Goal: Task Accomplishment & Management: Complete application form

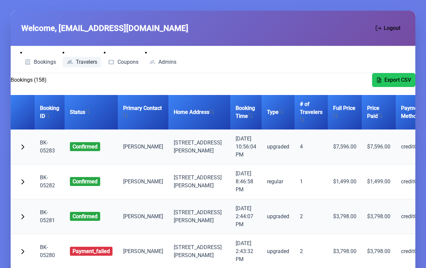
click at [90, 66] on link "Travelers" at bounding box center [82, 62] width 39 height 11
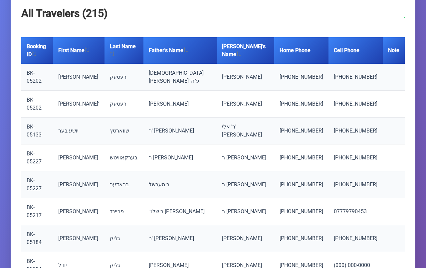
scroll to position [67, 0]
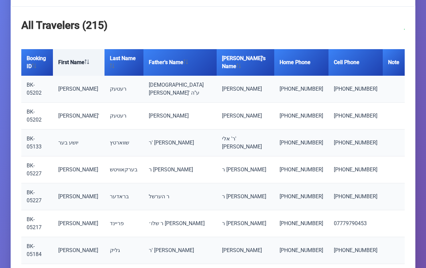
click at [103, 59] on th "First Name" at bounding box center [79, 62] width 52 height 27
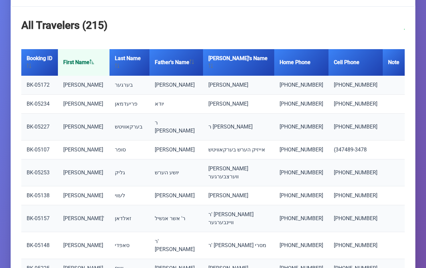
click at [103, 59] on th "First Name" at bounding box center [84, 62] width 52 height 27
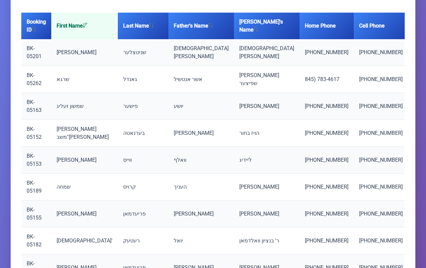
scroll to position [104, 0]
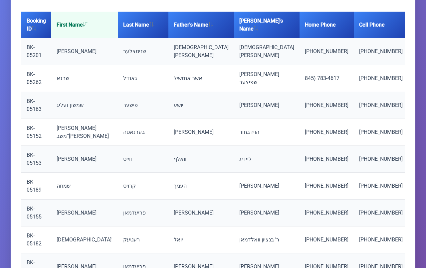
click at [197, 6] on div "All Travelers (215) Booking ID First Name Last Name Father's Name [PERSON_NAME]…" at bounding box center [213, 157] width 404 height 376
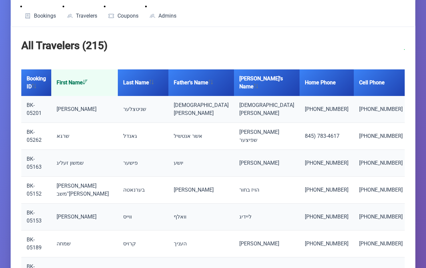
scroll to position [0, 0]
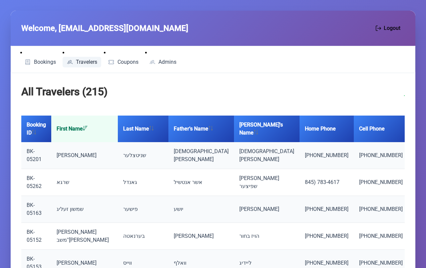
click at [87, 61] on span "Travelers" at bounding box center [86, 62] width 21 height 5
click at [39, 60] on span "Bookings" at bounding box center [45, 62] width 22 height 5
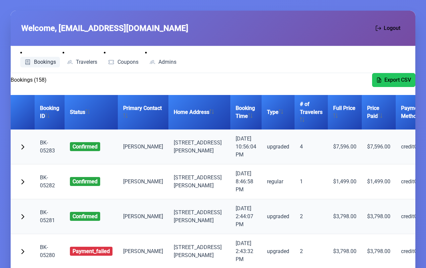
click at [58, 60] on link "Bookings" at bounding box center [40, 62] width 40 height 11
click at [85, 67] on link "Travelers" at bounding box center [82, 62] width 39 height 11
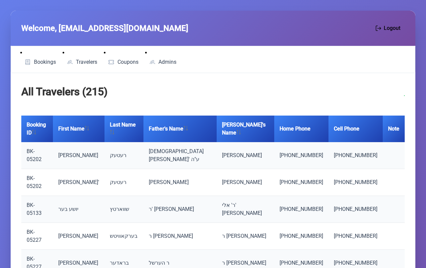
click at [255, 250] on td "ר [PERSON_NAME]" at bounding box center [246, 263] width 58 height 27
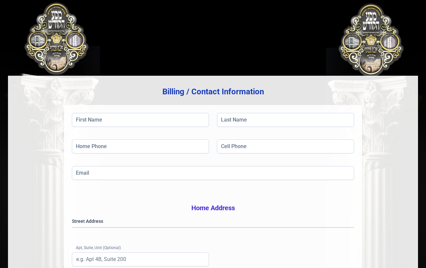
scroll to position [44, 0]
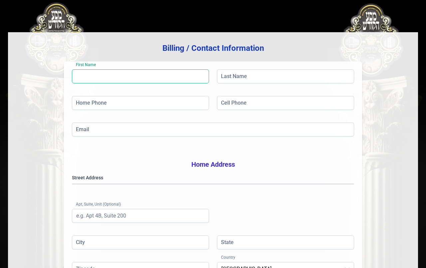
click at [107, 78] on input "First Name" at bounding box center [140, 77] width 137 height 14
